Goal: Task Accomplishment & Management: Manage account settings

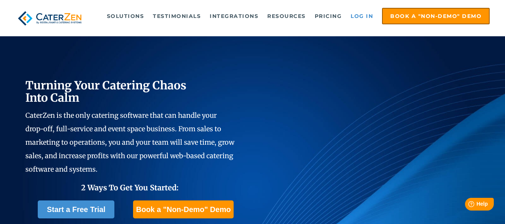
drag, startPoint x: 0, startPoint y: 0, endPoint x: 357, endPoint y: 14, distance: 357.3
click at [357, 14] on link "Log in" at bounding box center [362, 16] width 30 height 15
click at [365, 19] on link "Log in" at bounding box center [362, 16] width 30 height 15
